Goal: Check status: Check status

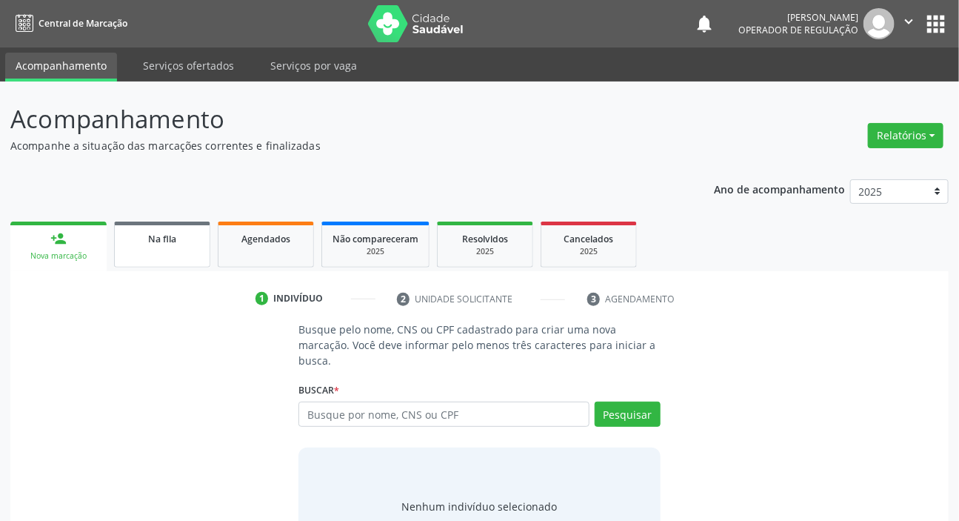
click at [165, 251] on link "Na fila" at bounding box center [162, 244] width 96 height 46
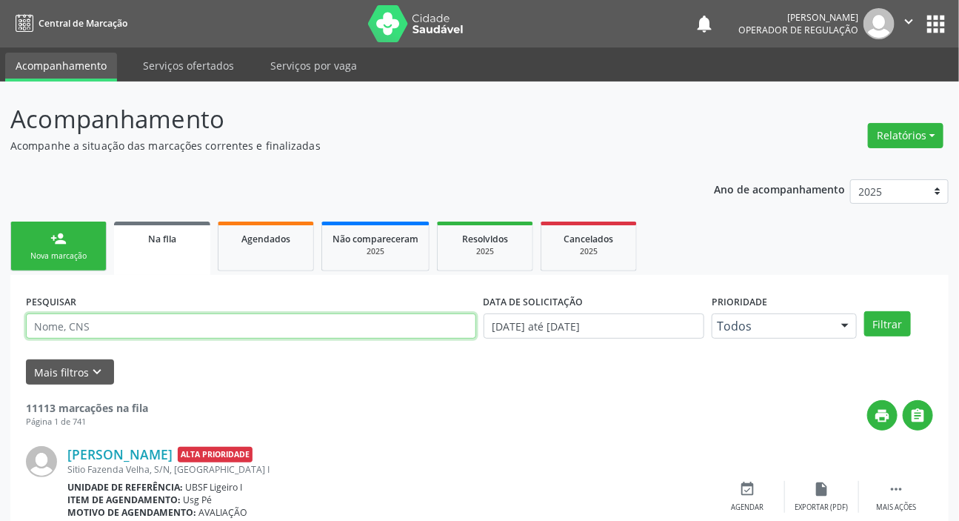
drag, startPoint x: 218, startPoint y: 324, endPoint x: 211, endPoint y: 331, distance: 9.4
click at [218, 324] on input "text" at bounding box center [251, 325] width 450 height 25
paste input "700 5033 3907 9951"
type input "700 5033 3907 9951"
click at [864, 311] on button "Filtrar" at bounding box center [887, 323] width 47 height 25
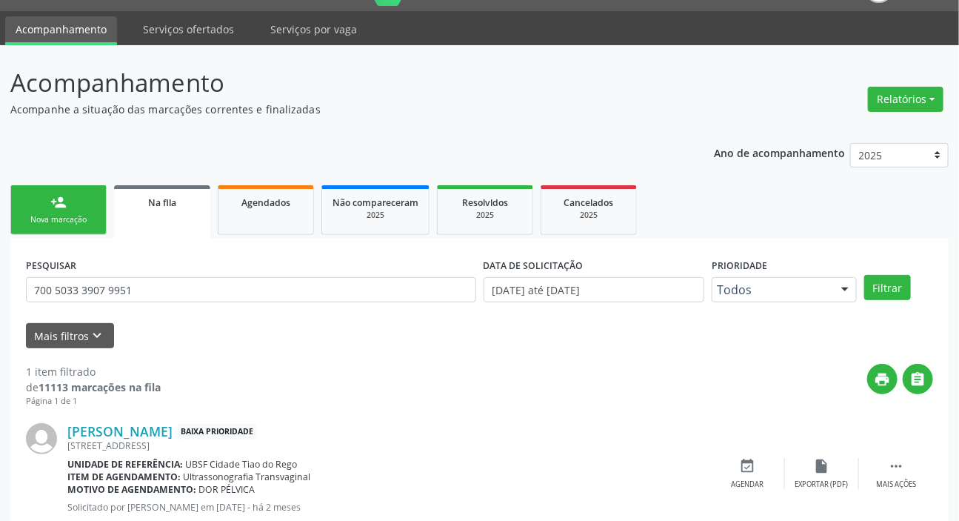
scroll to position [13, 0]
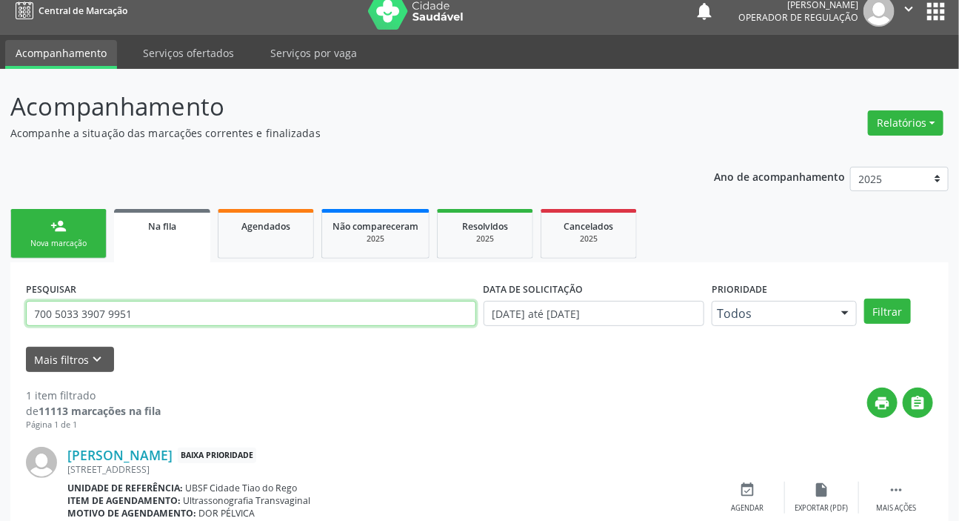
click at [156, 309] on input "700 5033 3907 9951" at bounding box center [251, 313] width 450 height 25
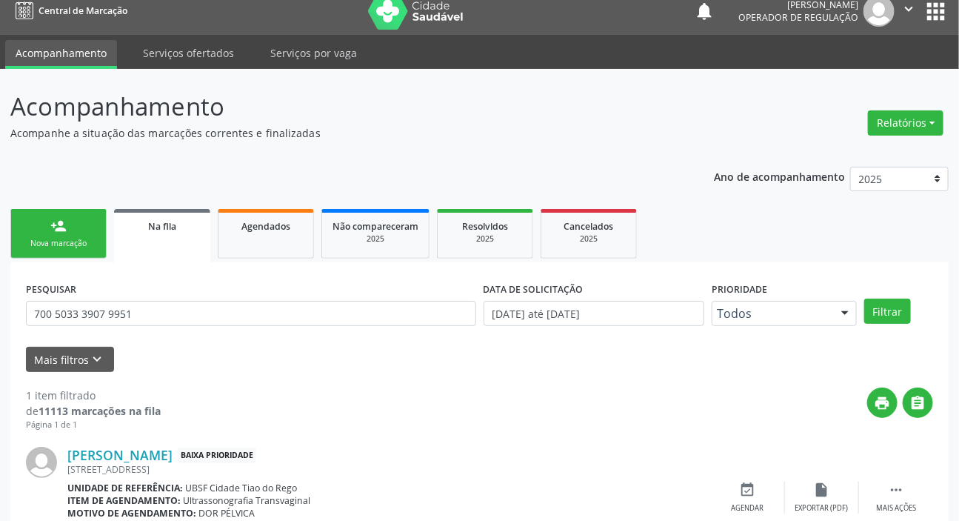
drag, startPoint x: 933, startPoint y: 10, endPoint x: 929, endPoint y: 22, distance: 12.7
click at [931, 15] on button "apps" at bounding box center [936, 12] width 26 height 26
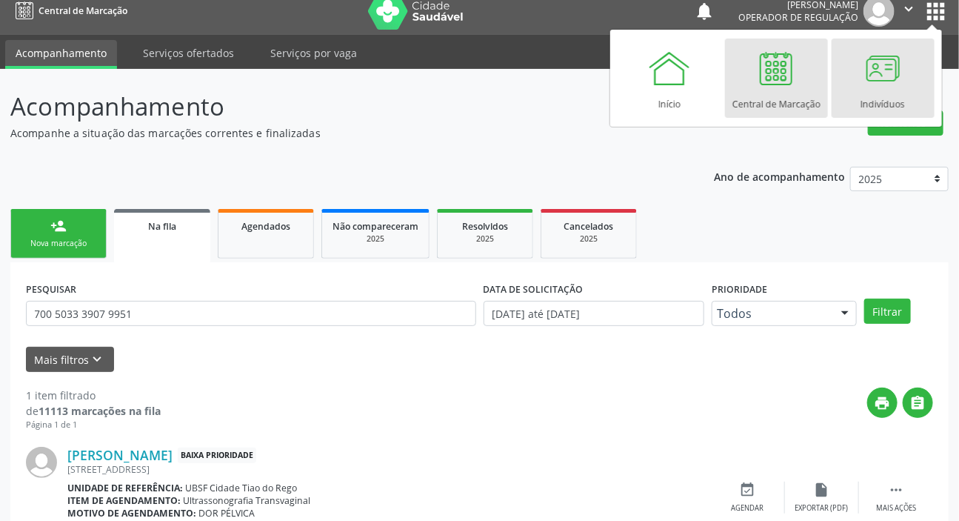
click at [884, 92] on div "Indivíduos" at bounding box center [883, 100] width 44 height 20
